Goal: Navigation & Orientation: Find specific page/section

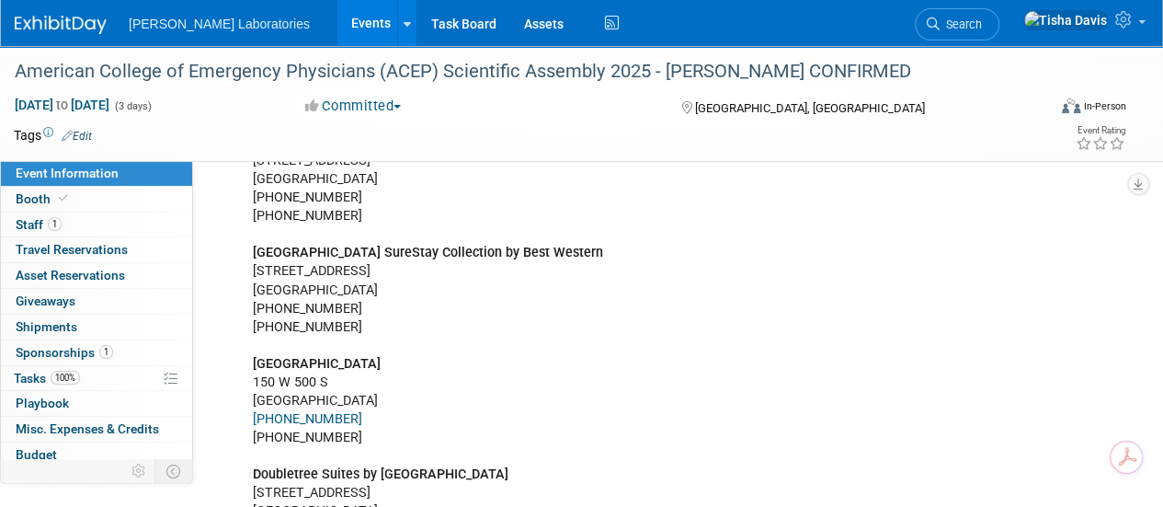
scroll to position [4367, 0]
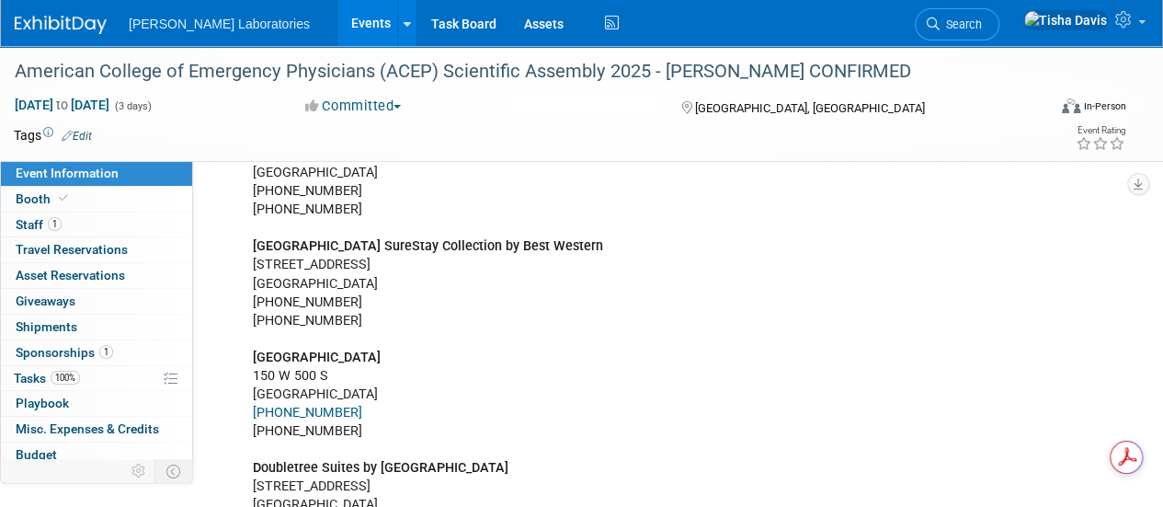
click at [337, 21] on link "Events" at bounding box center [370, 23] width 67 height 46
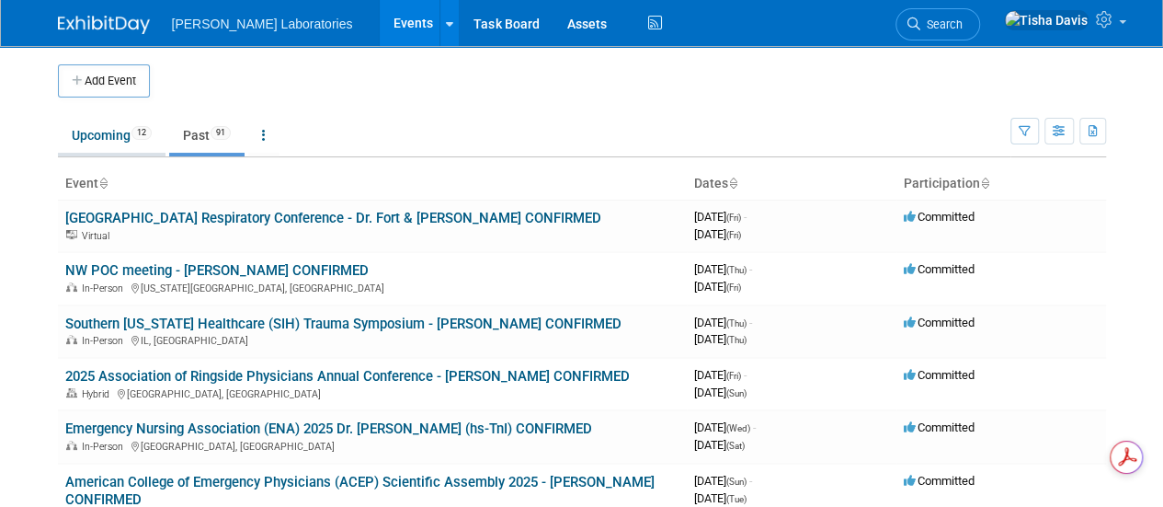
click at [104, 137] on link "Upcoming 12" at bounding box center [112, 135] width 108 height 35
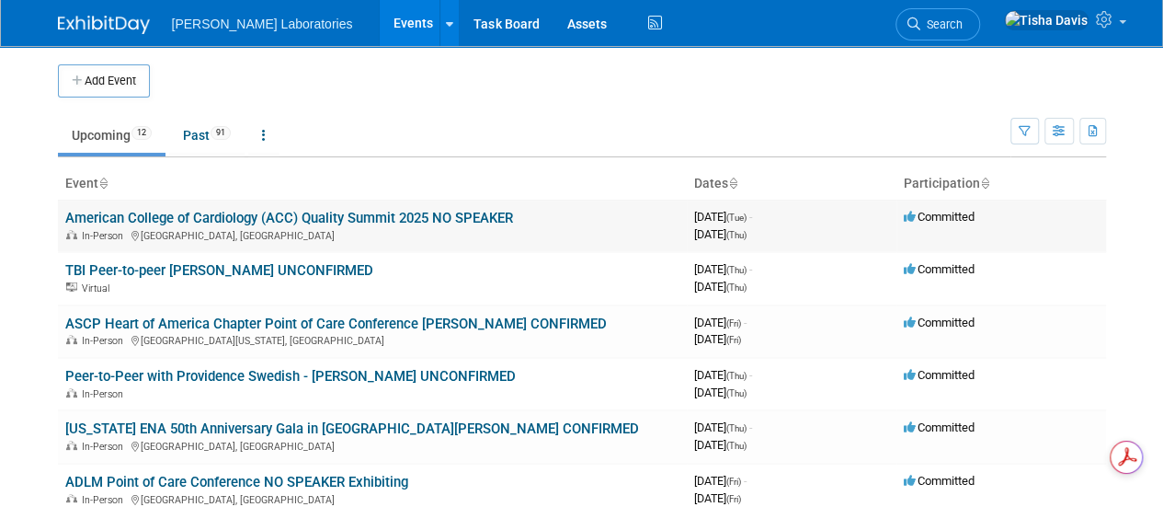
click at [181, 216] on link "American College of Cardiology (ACC) Quality Summit 2025 NO SPEAKER" at bounding box center [289, 218] width 448 height 17
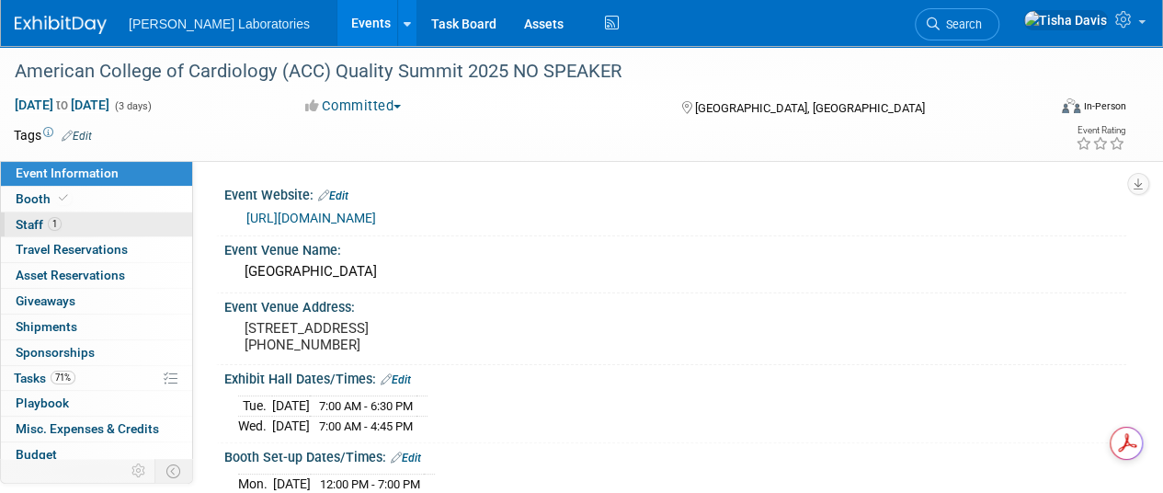
click at [31, 222] on span "Staff 1" at bounding box center [39, 224] width 46 height 15
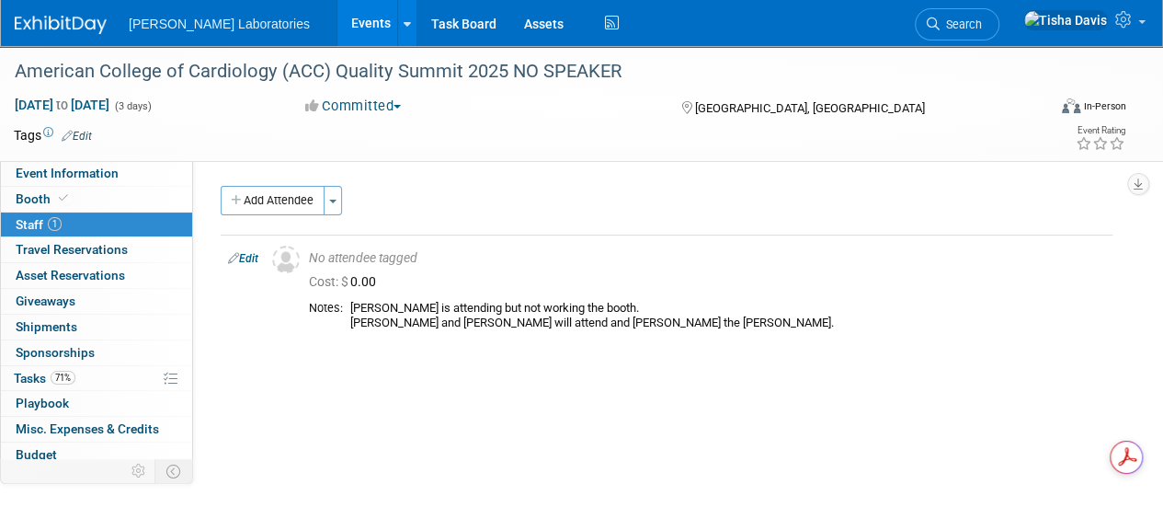
click at [337, 30] on link "Events" at bounding box center [370, 23] width 67 height 46
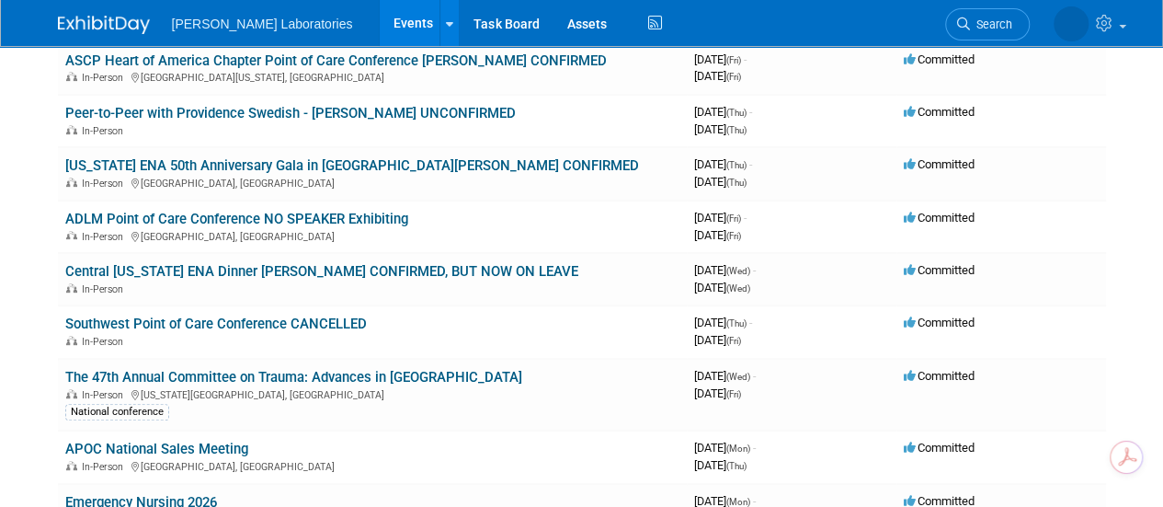
scroll to position [264, 0]
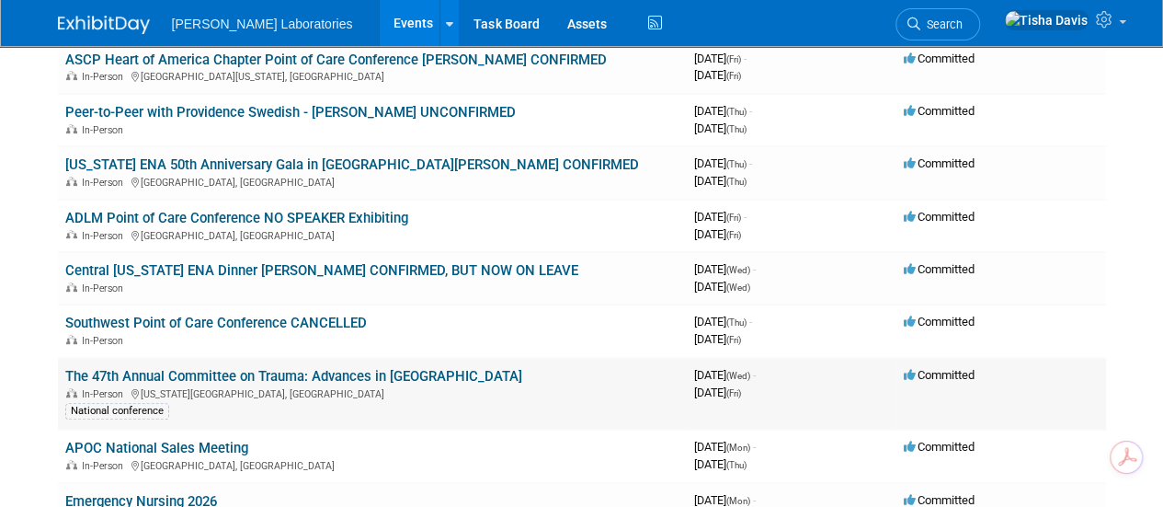
click at [245, 372] on link "The 47th Annual Committee on Trauma: Advances in [GEOGRAPHIC_DATA]" at bounding box center [293, 376] width 457 height 17
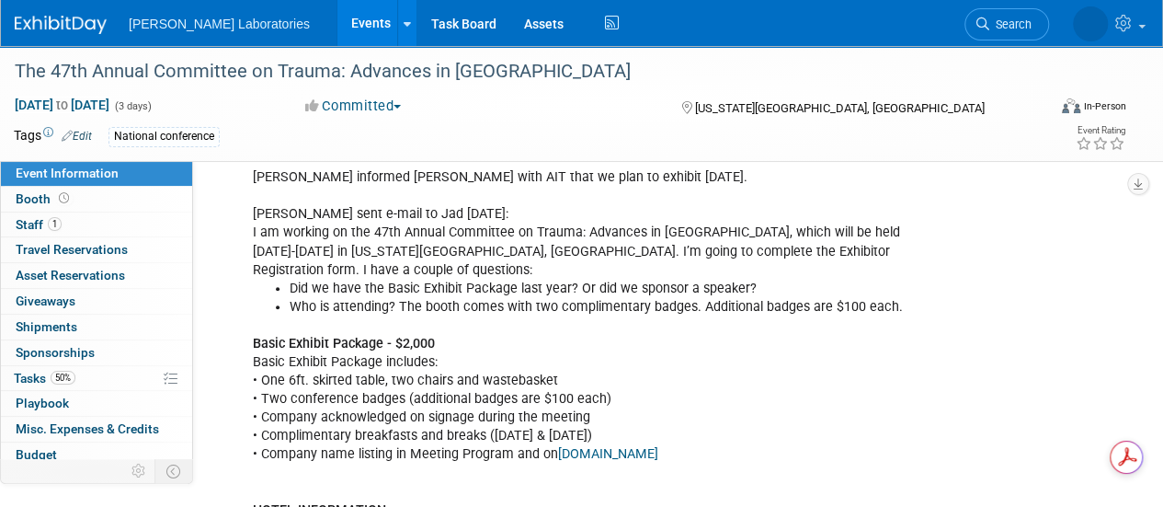
scroll to position [659, 0]
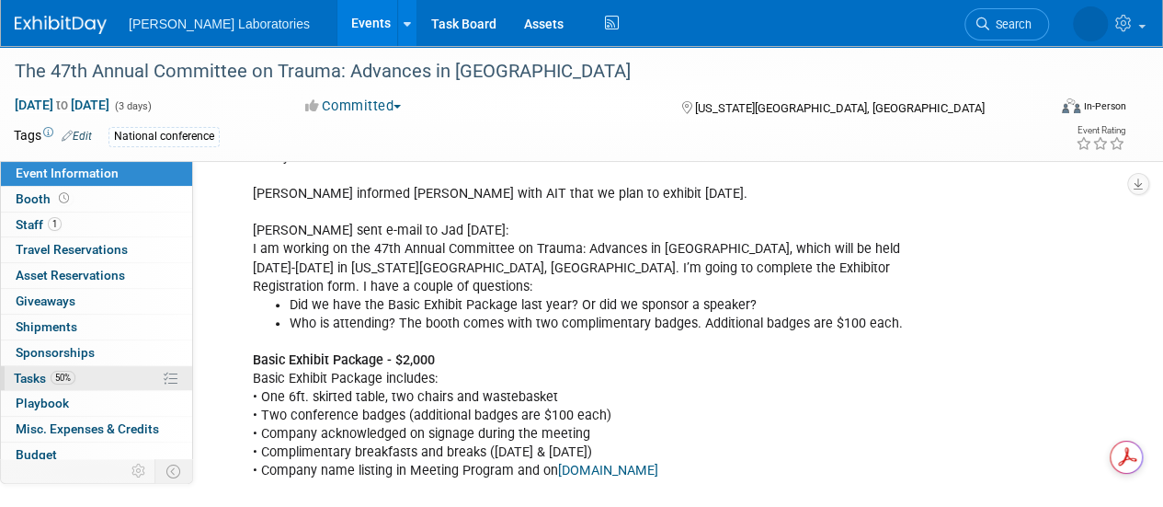
click at [32, 374] on span "Tasks 50%" at bounding box center [45, 378] width 62 height 15
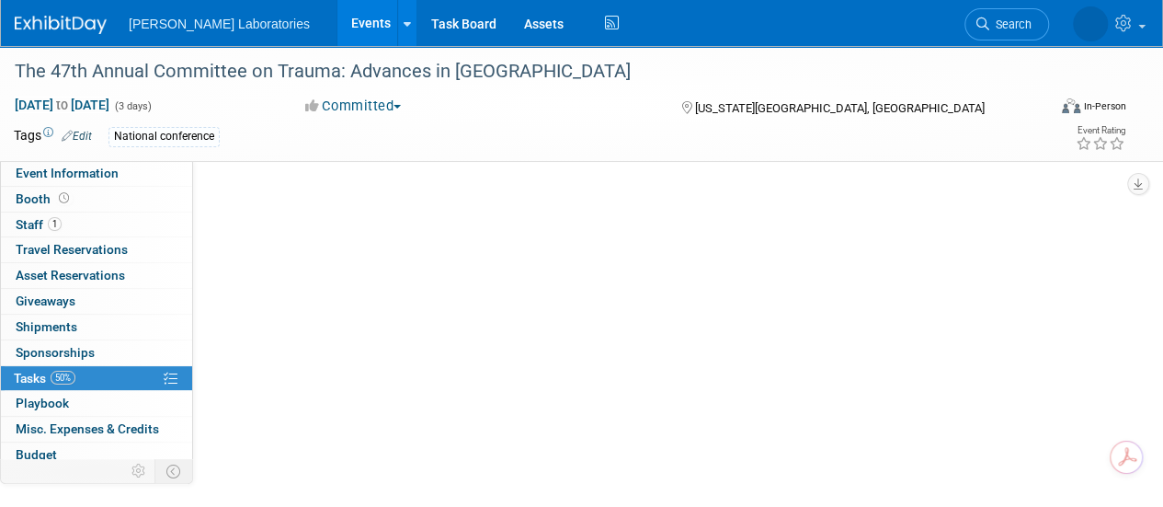
scroll to position [0, 0]
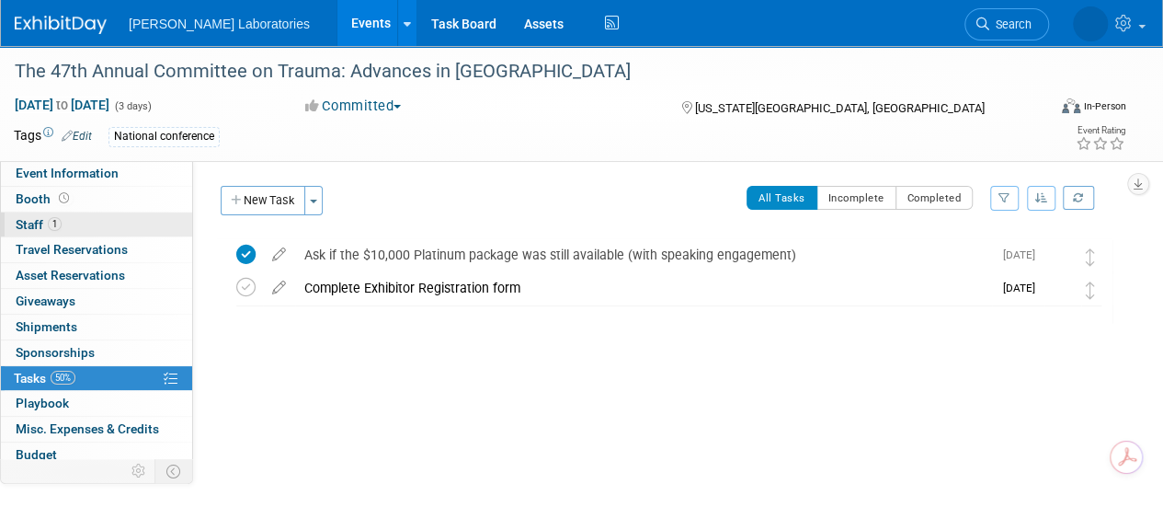
click at [29, 223] on span "Staff 1" at bounding box center [39, 224] width 46 height 15
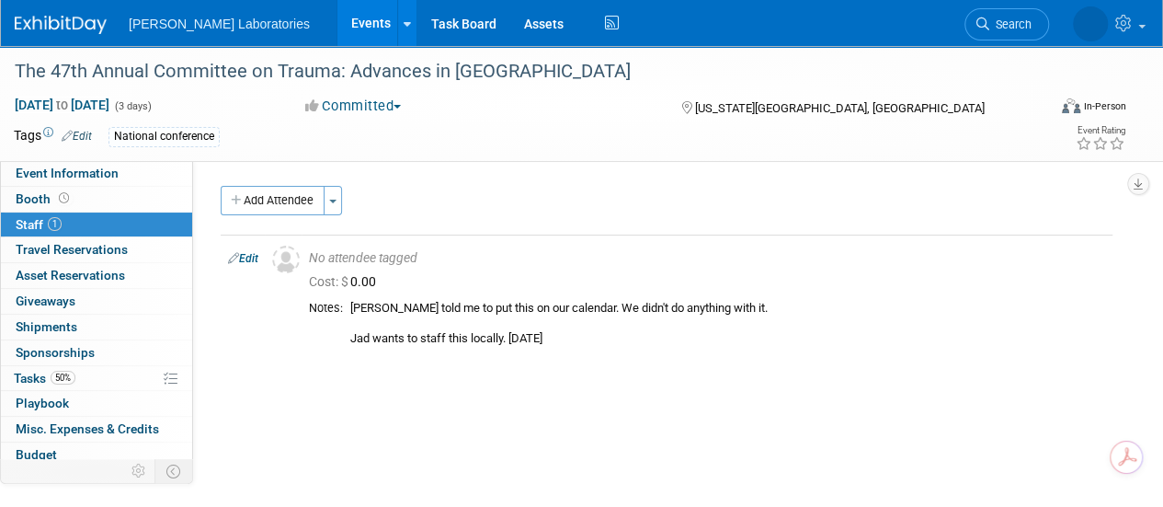
click at [309, 394] on div "Event Website: Edit [URL][DOMAIN_NAME] Event Venue Name: [GEOGRAPHIC_DATA][US_S…" at bounding box center [659, 351] width 933 height 380
